Goal: Transaction & Acquisition: Register for event/course

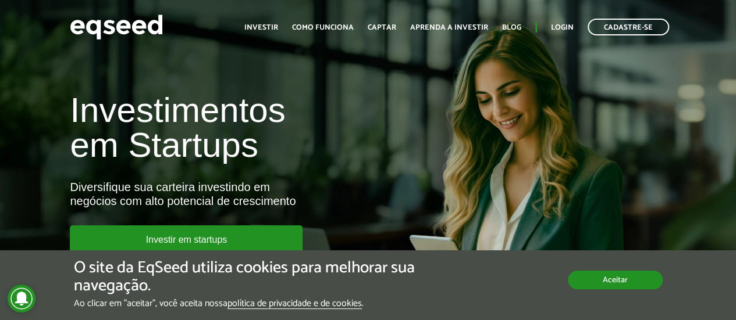
click at [587, 285] on button "Aceitar" at bounding box center [615, 280] width 95 height 19
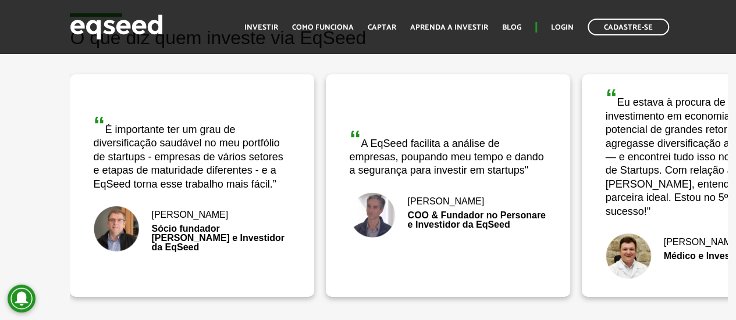
scroll to position [1931, 0]
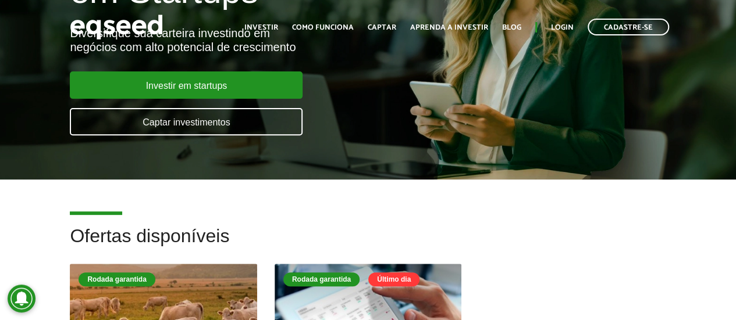
scroll to position [0, 0]
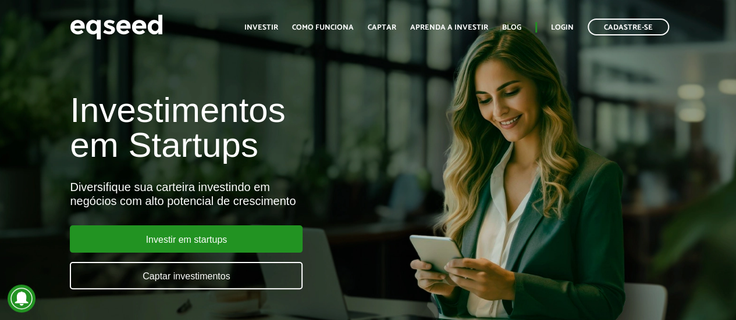
click at [330, 20] on ul "Início Investir Como funciona Captar Aprenda a investir Blog Login Cadastre-se" at bounding box center [456, 27] width 436 height 17
click at [332, 30] on link "Como funciona" at bounding box center [323, 28] width 62 height 8
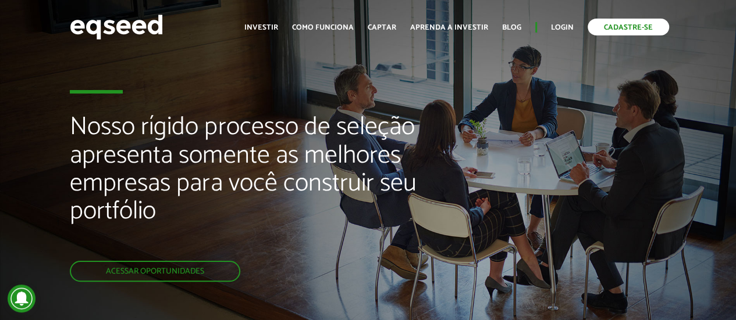
click at [602, 32] on link "Cadastre-se" at bounding box center [627, 27] width 81 height 17
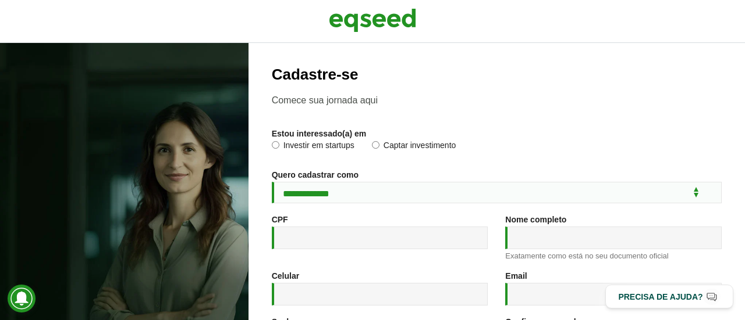
click at [577, 131] on div "Estou interessado(a) em * Investir em startups Captar investimento" at bounding box center [497, 144] width 450 height 30
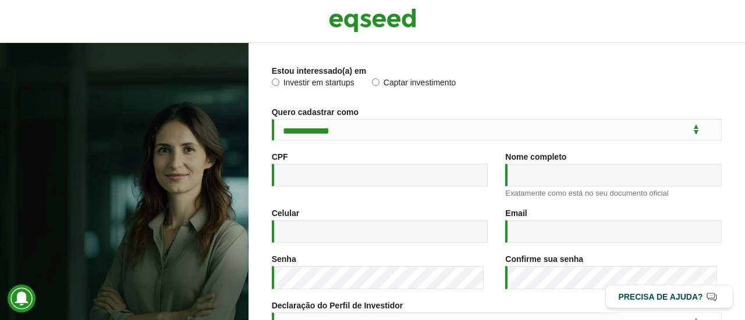
scroll to position [40, 0]
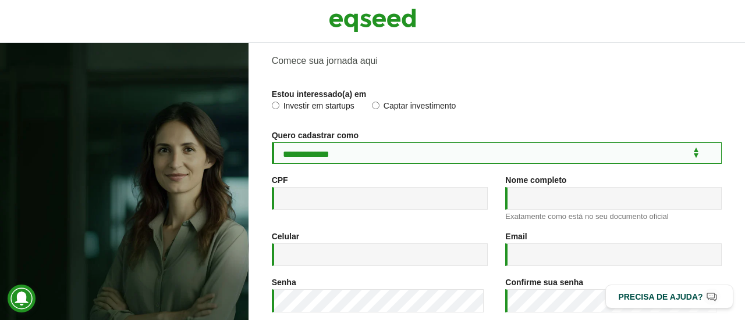
click at [348, 158] on select "**********" at bounding box center [497, 154] width 450 height 22
select select "***"
click at [272, 143] on select "**********" at bounding box center [497, 154] width 450 height 22
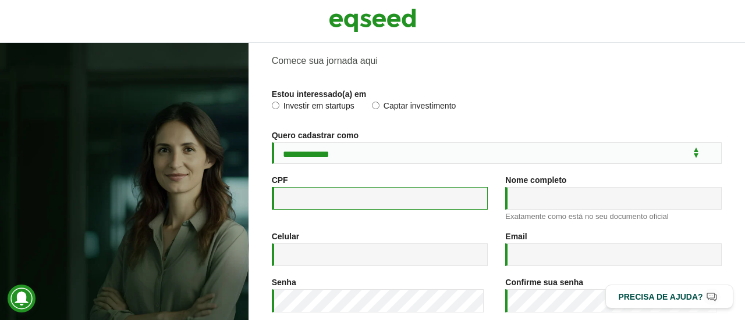
click at [394, 197] on input "CPF *" at bounding box center [380, 198] width 216 height 23
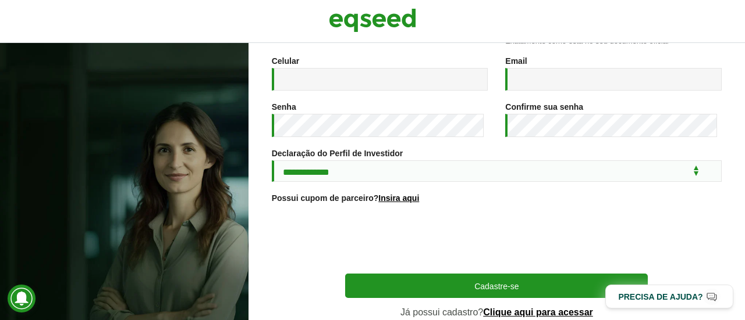
scroll to position [229, 0]
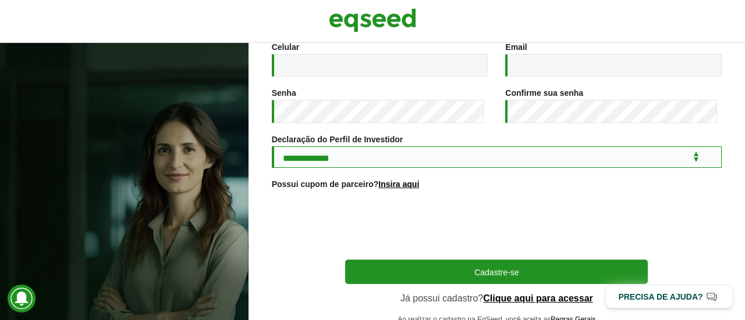
click at [580, 159] on select "**********" at bounding box center [497, 158] width 450 height 22
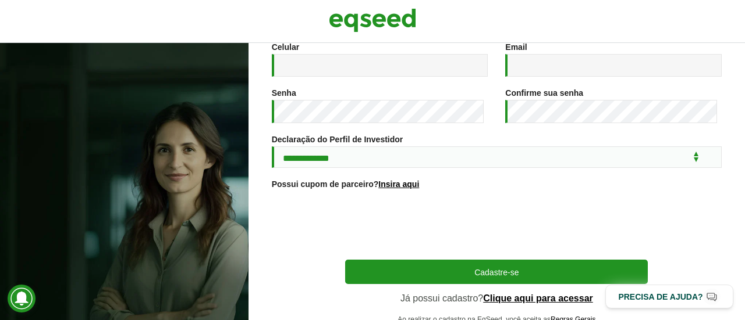
click at [734, 196] on div "**********" at bounding box center [496, 181] width 496 height 277
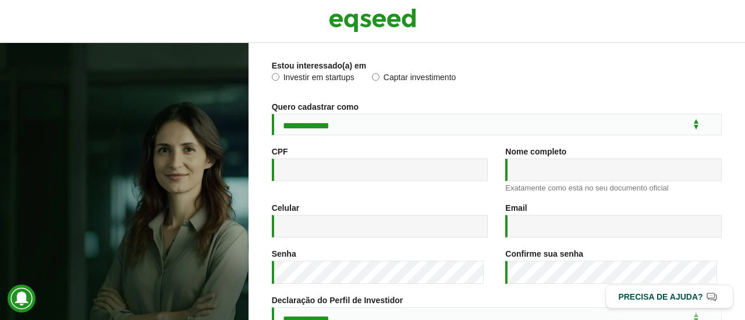
scroll to position [0, 0]
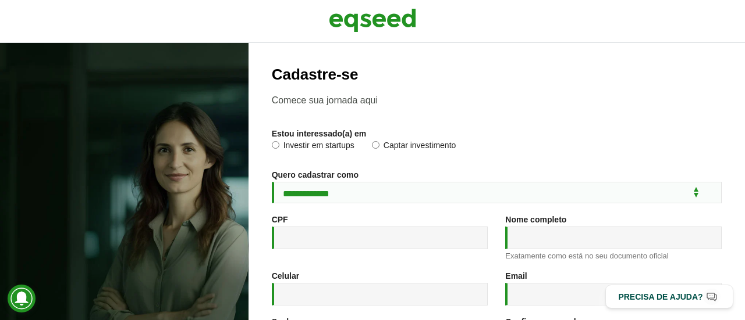
click at [311, 155] on div "Investir em startups Captar investimento" at bounding box center [497, 150] width 450 height 18
click at [364, 24] on img at bounding box center [372, 20] width 87 height 29
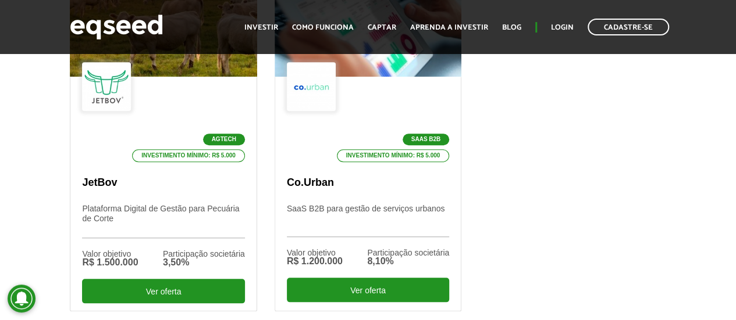
scroll to position [456, 0]
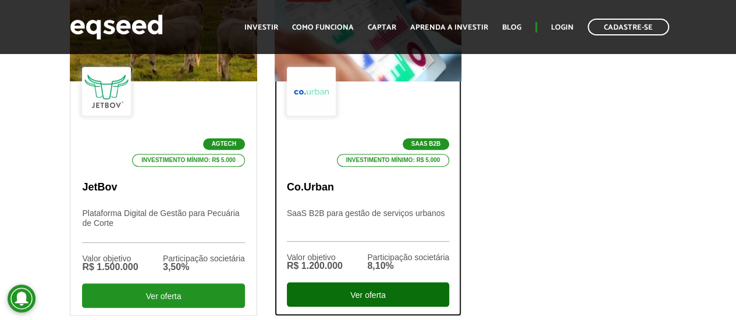
click at [379, 297] on div "Ver oferta" at bounding box center [368, 295] width 162 height 24
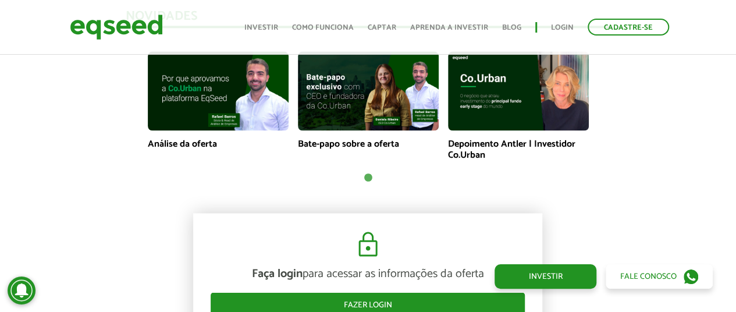
scroll to position [925, 0]
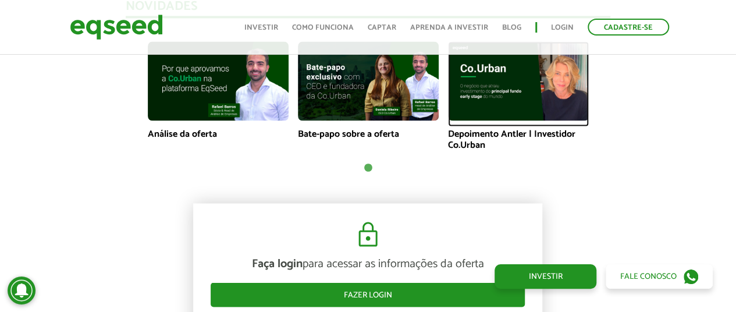
click at [544, 99] on img at bounding box center [518, 80] width 141 height 79
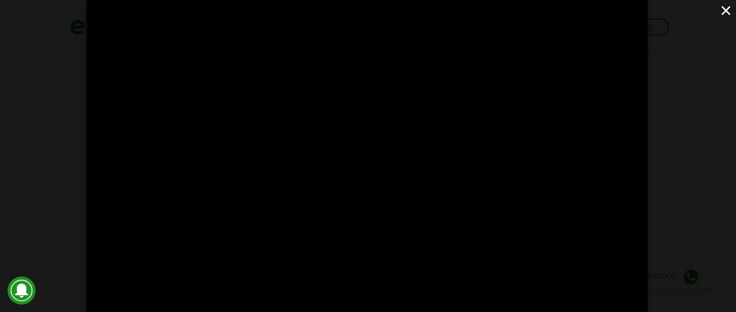
click at [723, 10] on button "×" at bounding box center [725, 10] width 20 height 20
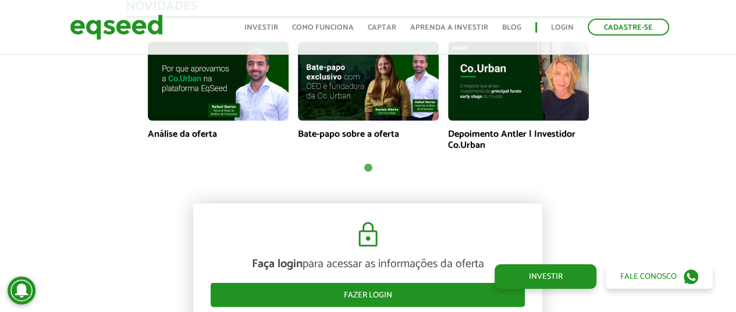
scroll to position [378, 0]
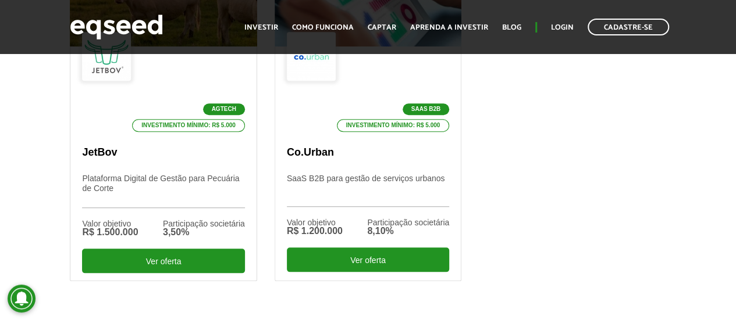
scroll to position [486, 0]
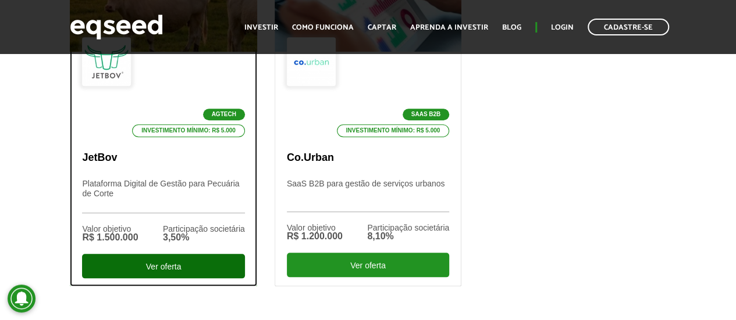
click at [219, 259] on div "Ver oferta" at bounding box center [163, 266] width 162 height 24
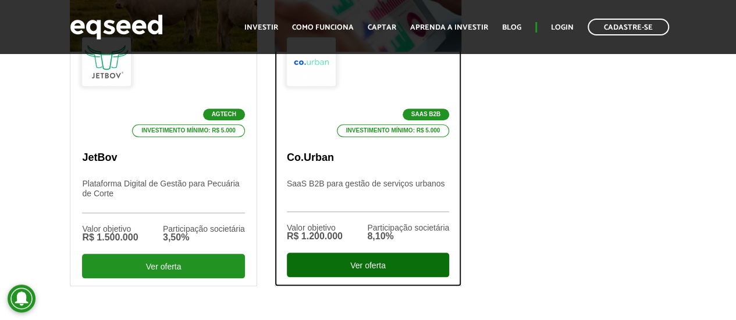
click at [386, 262] on div "Ver oferta" at bounding box center [368, 265] width 162 height 24
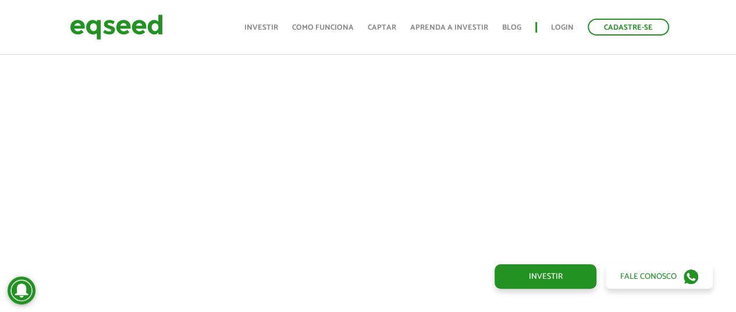
scroll to position [511, 0]
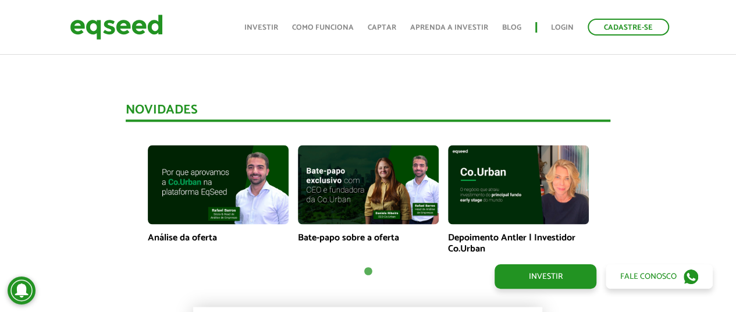
scroll to position [866, 0]
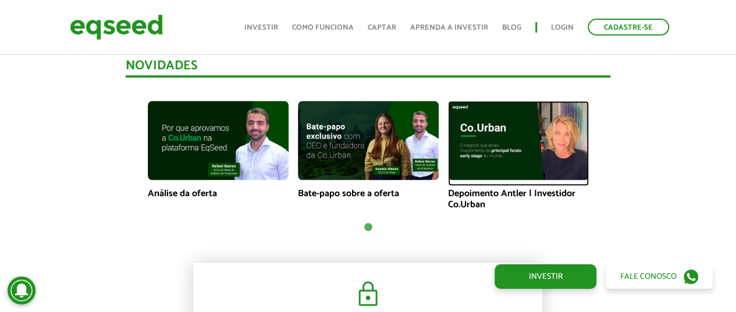
click at [518, 129] on img at bounding box center [518, 140] width 141 height 79
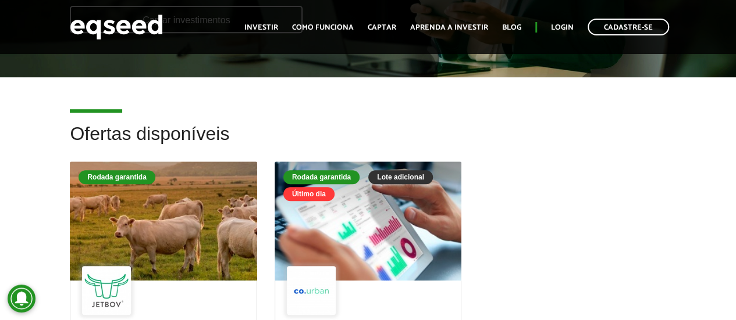
scroll to position [282, 0]
